Goal: Task Accomplishment & Management: Complete application form

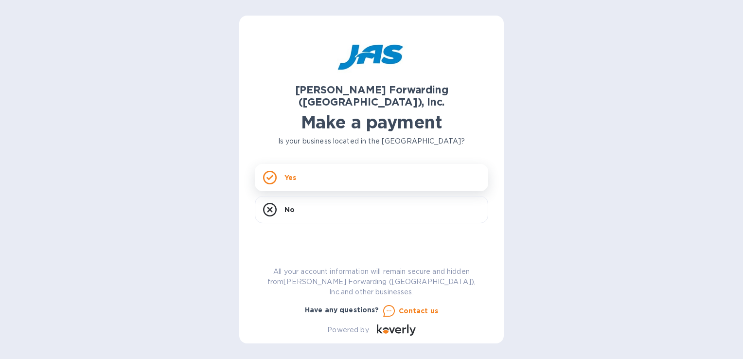
click at [261, 164] on div "Yes" at bounding box center [371, 177] width 233 height 27
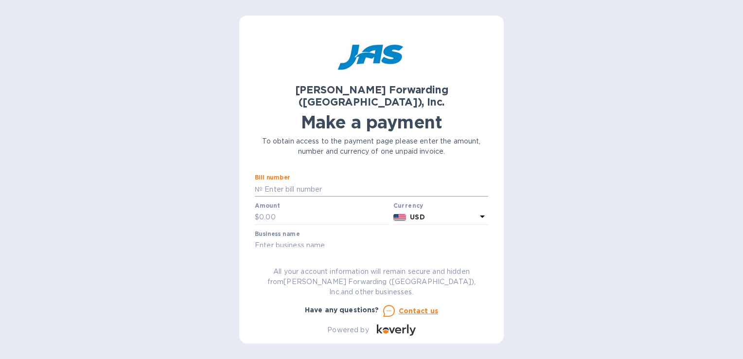
click at [269, 182] on input "text" at bounding box center [376, 189] width 226 height 15
type input "S0125VE-0001830"
type input "20,709.94"
type input "Tecnoeka Inc."
type input "BCLT501182248"
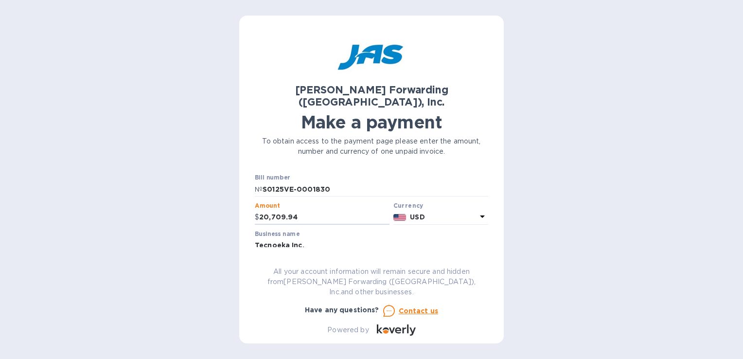
scroll to position [192, 0]
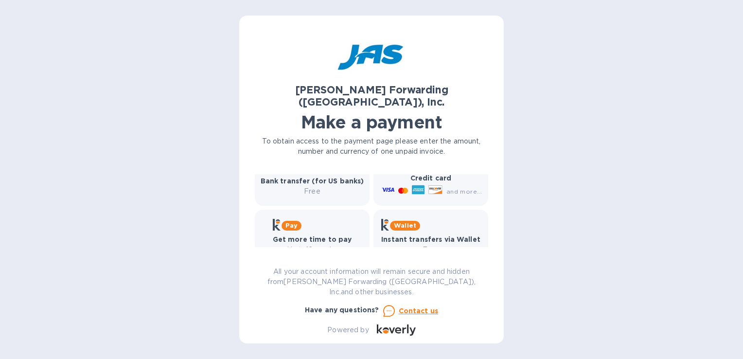
click at [324, 245] on p "Up to 12 weeks" at bounding box center [312, 250] width 79 height 10
click at [301, 221] on div "Pay Get more time to pay Up to 12 weeks" at bounding box center [312, 237] width 79 height 36
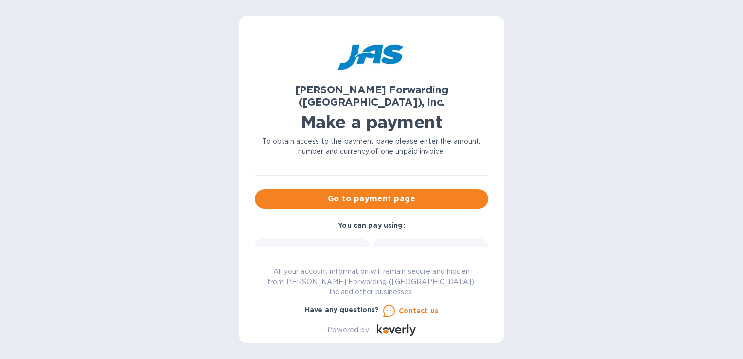
scroll to position [96, 0]
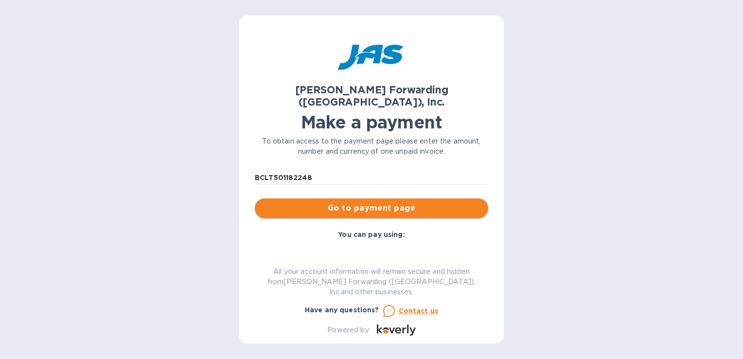
click at [412, 202] on span "Go to payment page" at bounding box center [372, 208] width 218 height 12
